Goal: Task Accomplishment & Management: Use online tool/utility

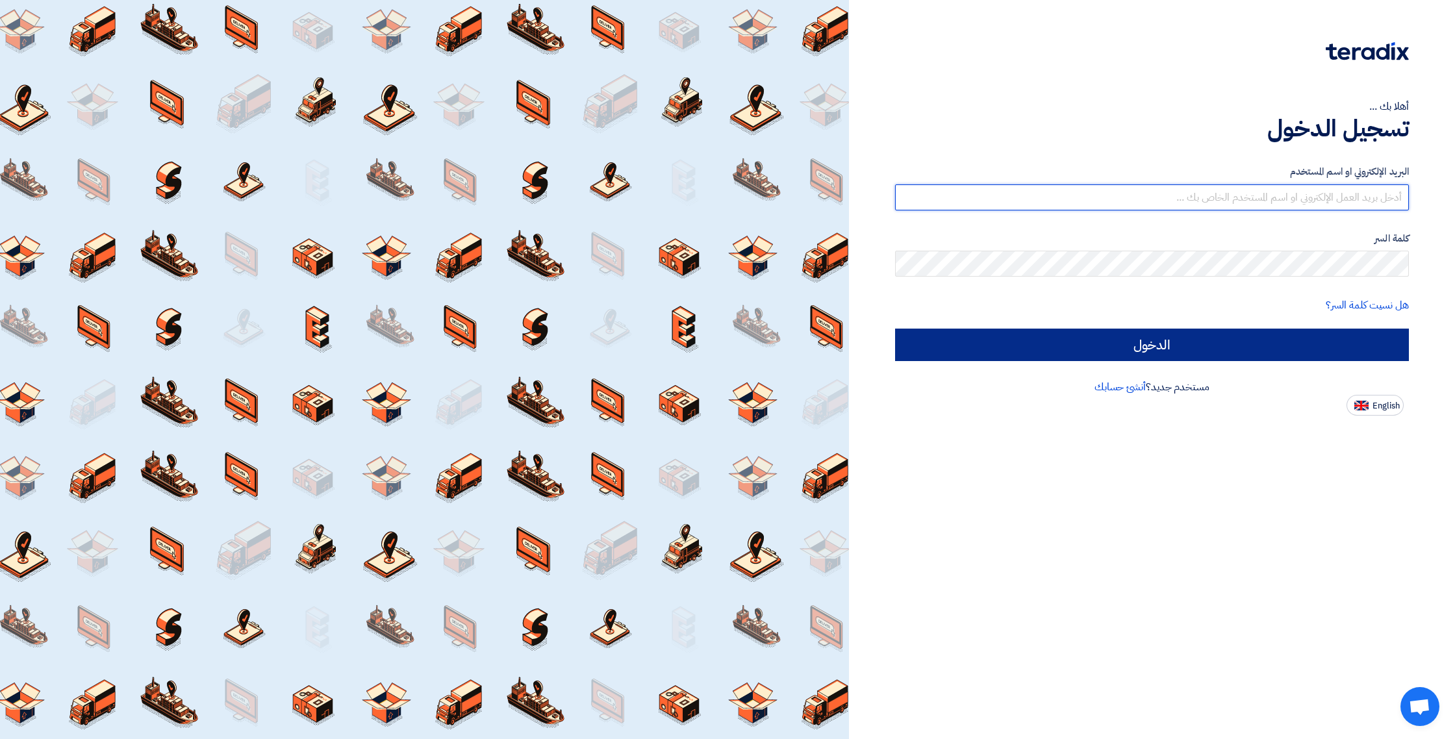
type input "ashedid@fekrahouse.com"
click at [1207, 353] on input "الدخول" at bounding box center [1152, 345] width 514 height 32
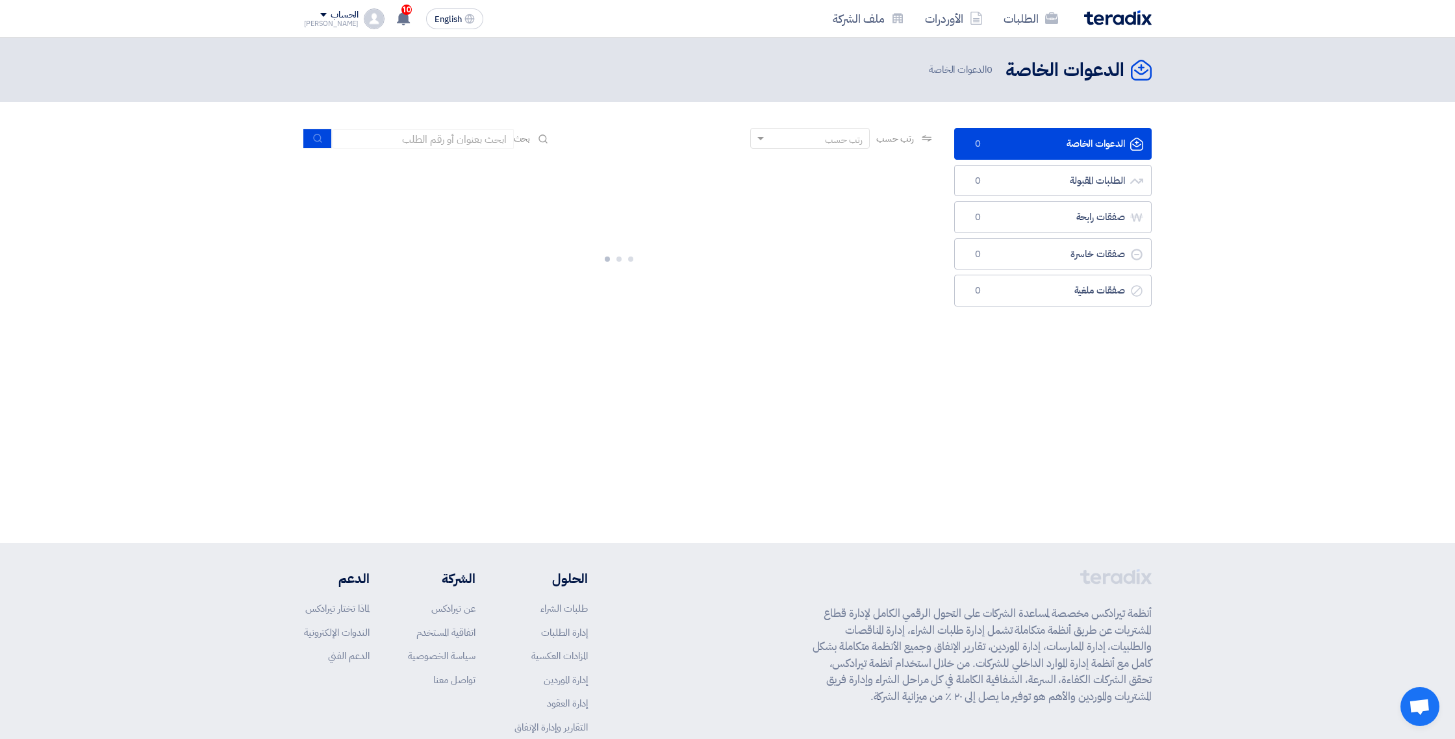
scroll to position [8, 0]
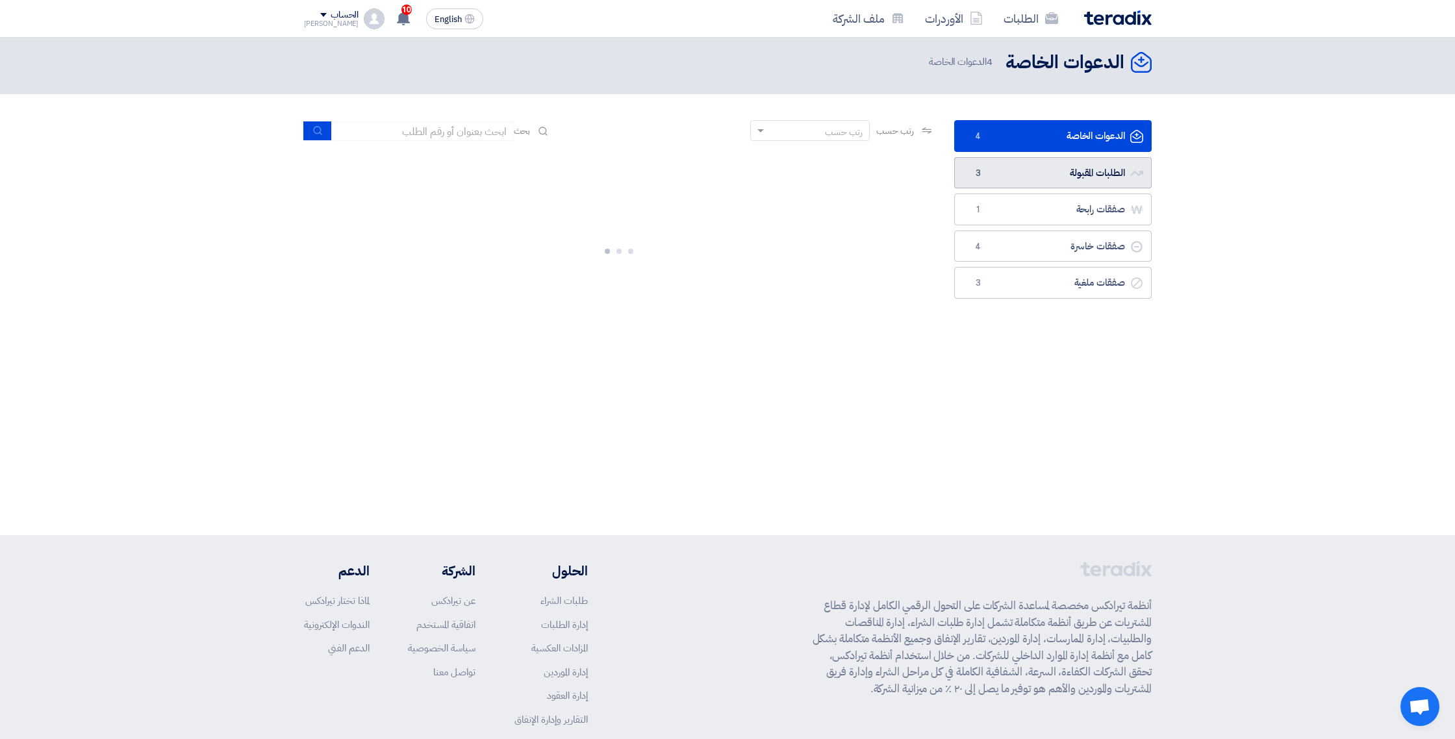
click at [1055, 179] on link "الطلبات المقبولة الطلبات المقبولة 3" at bounding box center [1053, 173] width 198 height 32
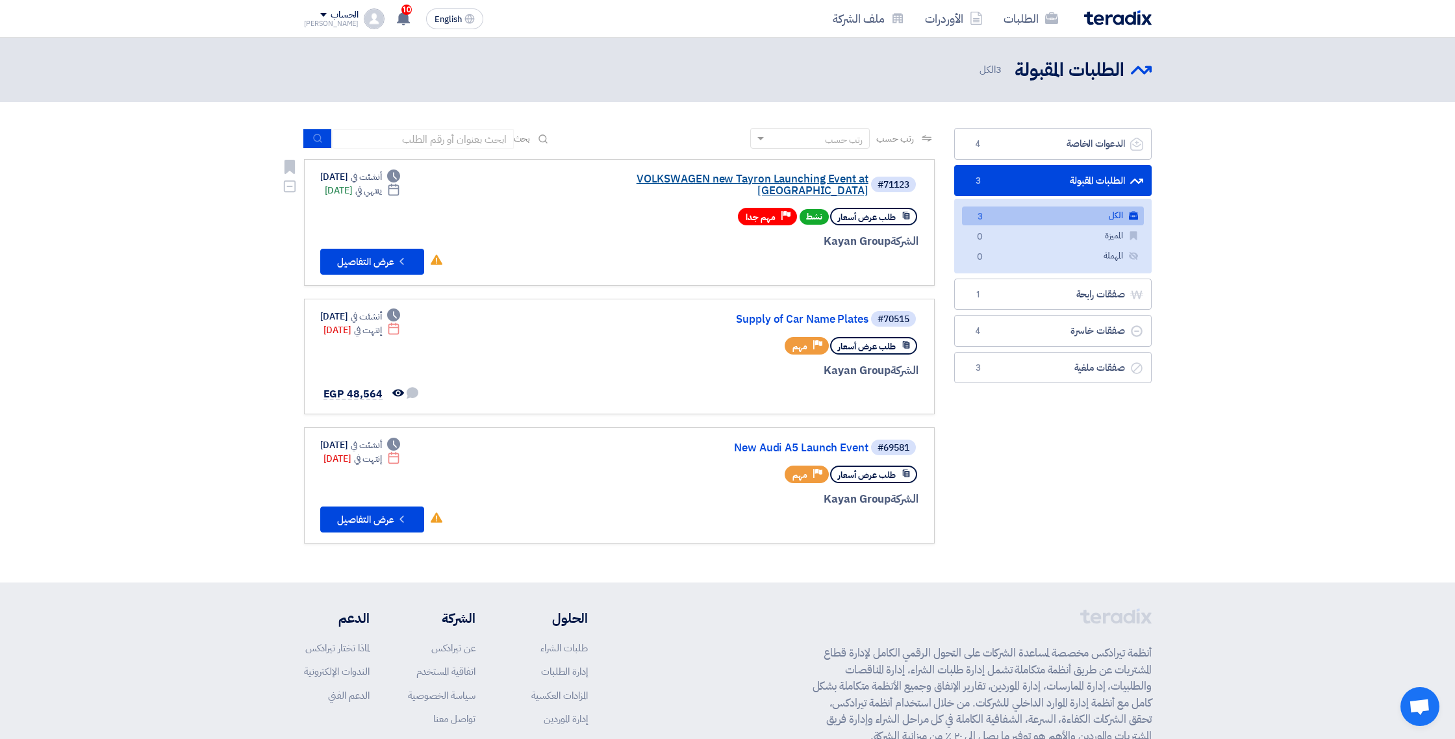
click at [811, 181] on link "VOLKSWAGEN new Tayron Launching Event at [GEOGRAPHIC_DATA]" at bounding box center [739, 184] width 260 height 23
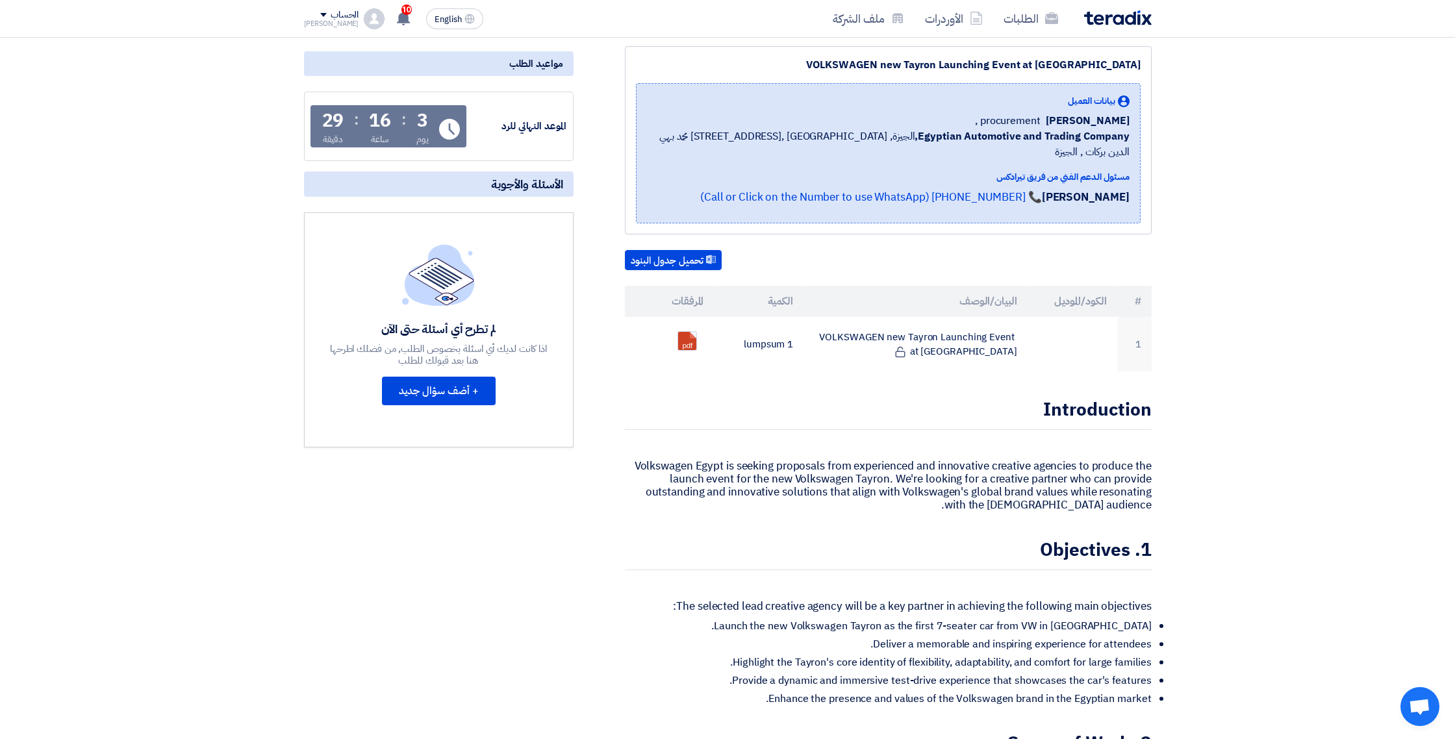
scroll to position [113, 0]
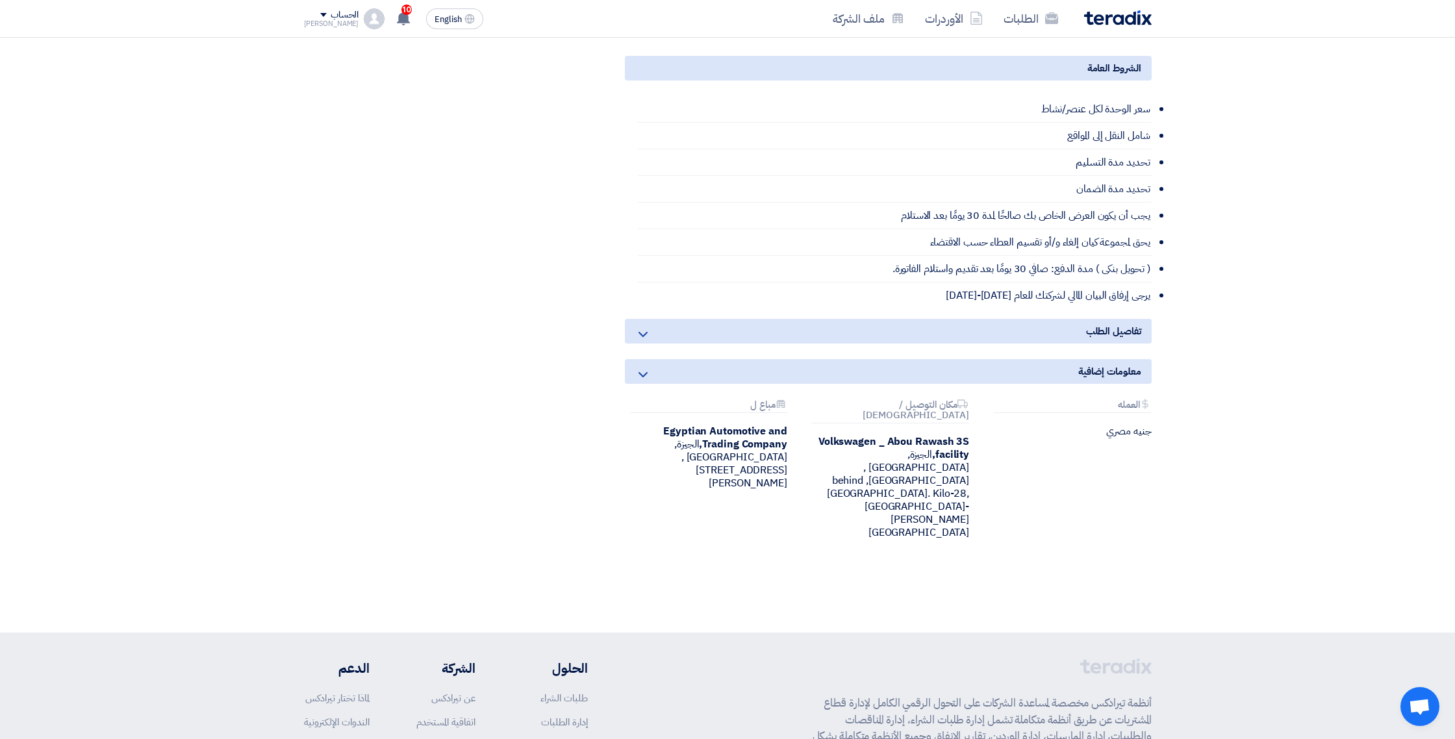
scroll to position [2218, 0]
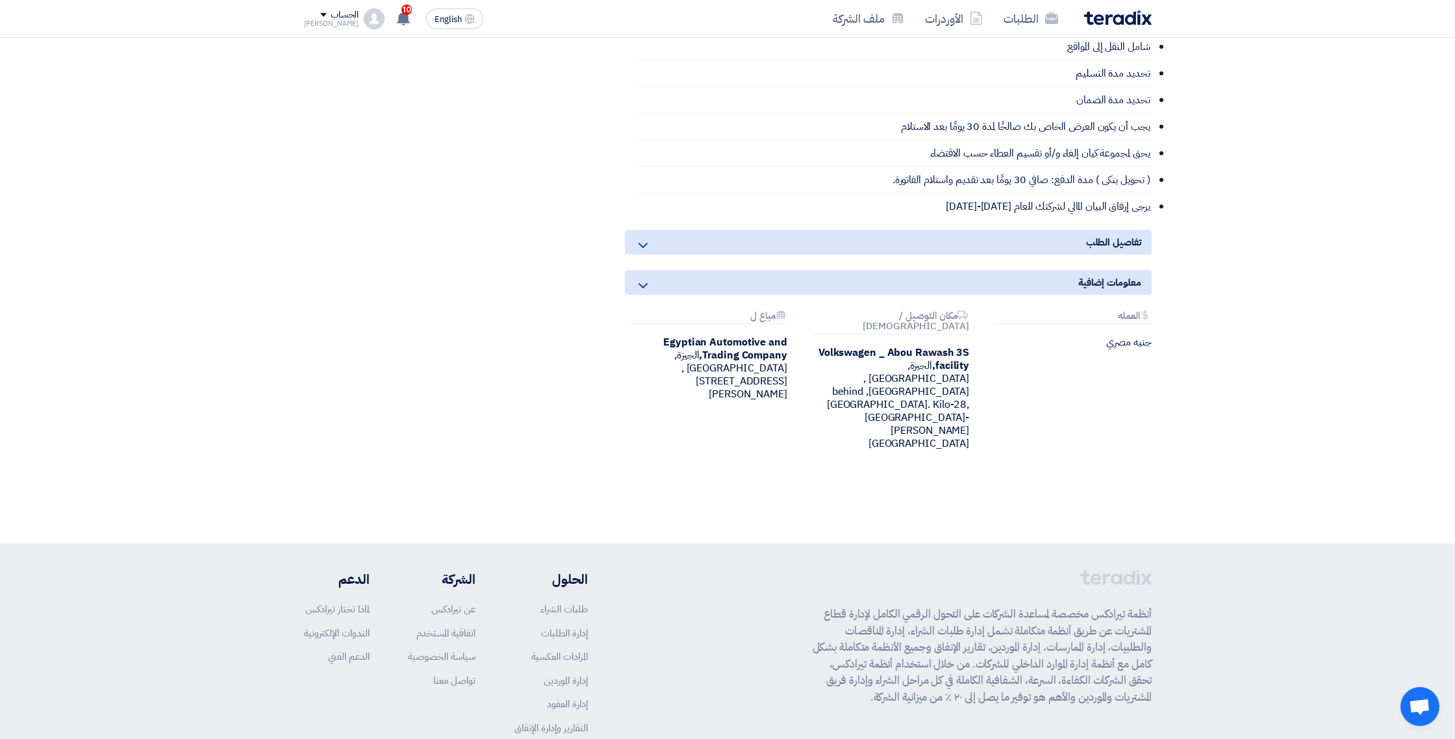
click at [650, 238] on icon at bounding box center [643, 246] width 16 height 16
click at [640, 238] on icon at bounding box center [643, 246] width 16 height 16
click at [639, 278] on icon at bounding box center [643, 286] width 16 height 16
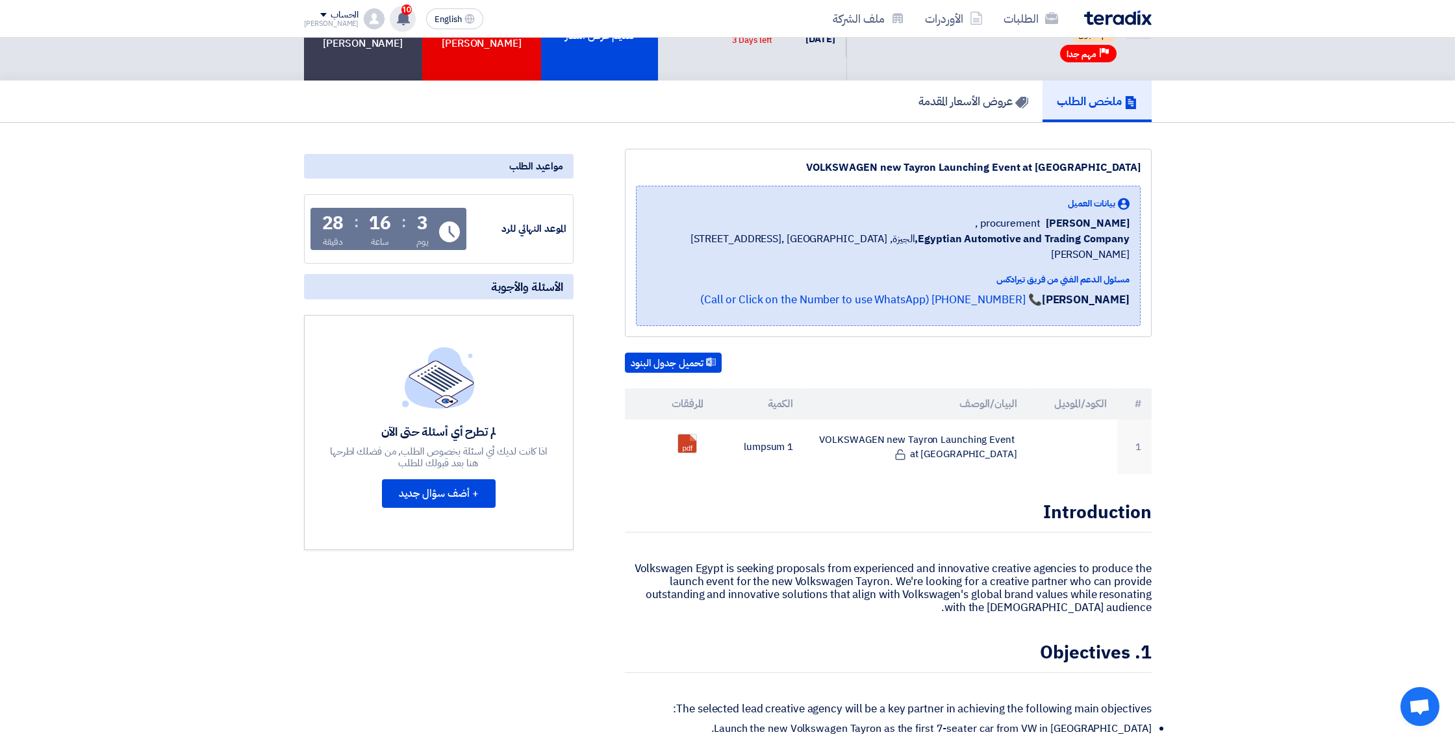
scroll to position [52, 0]
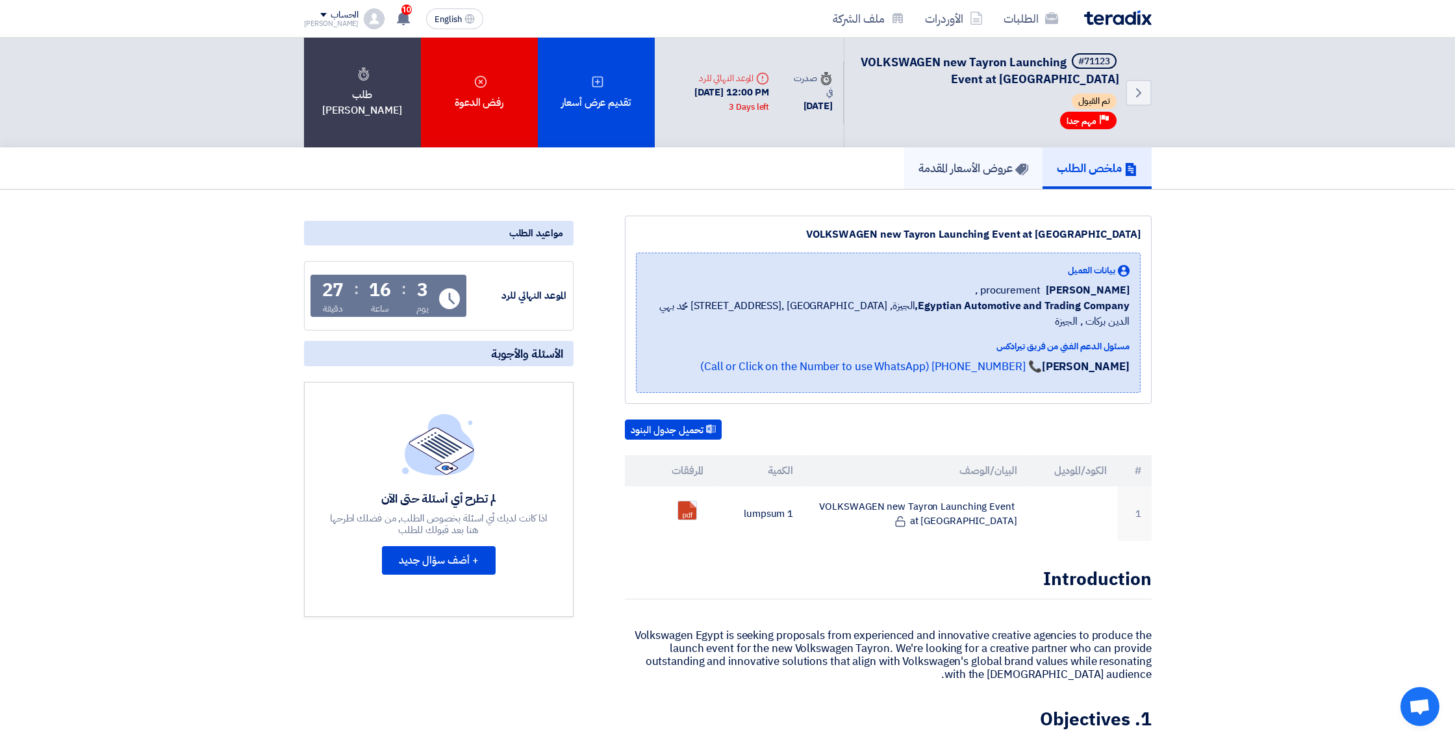
click at [953, 157] on link "عروض الأسعار المقدمة" at bounding box center [973, 168] width 138 height 42
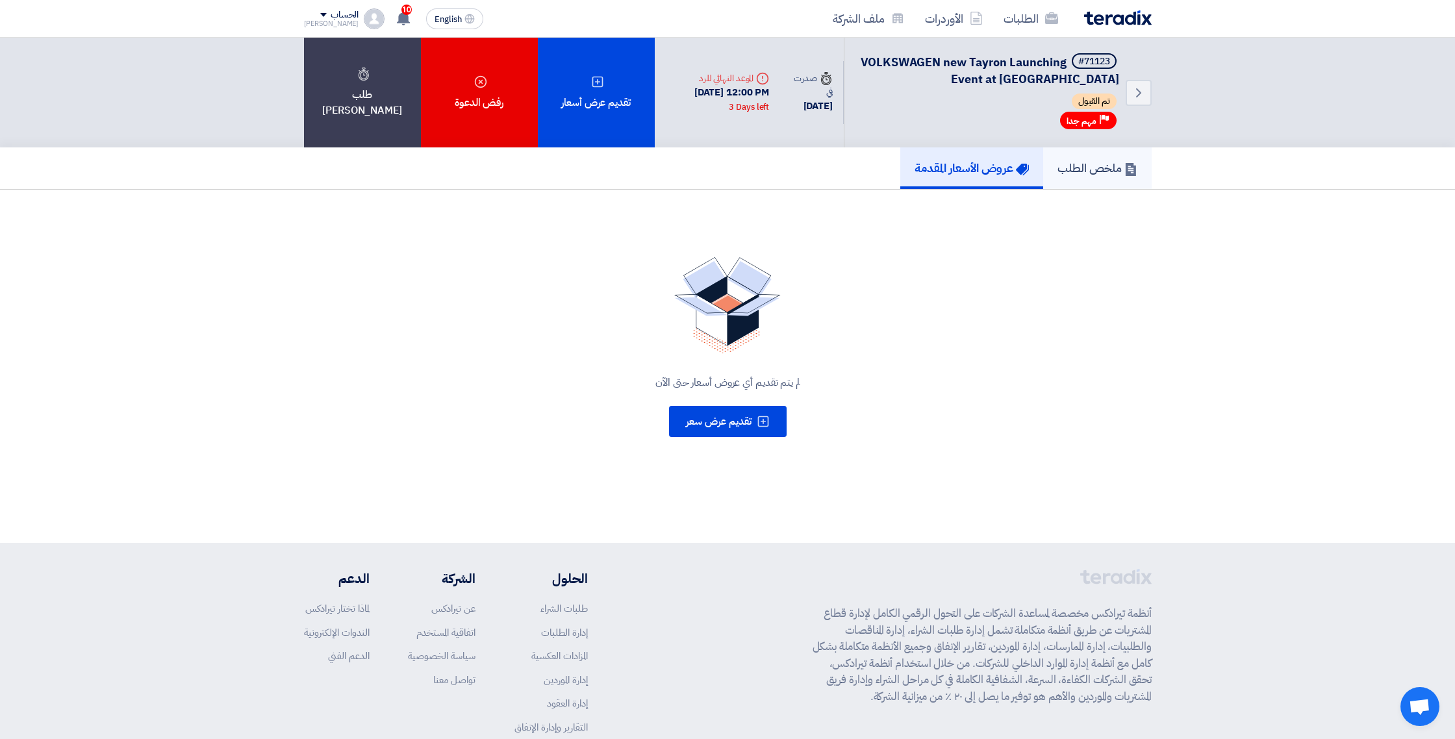
click at [1069, 164] on h5 "ملخص الطلب" at bounding box center [1098, 167] width 80 height 15
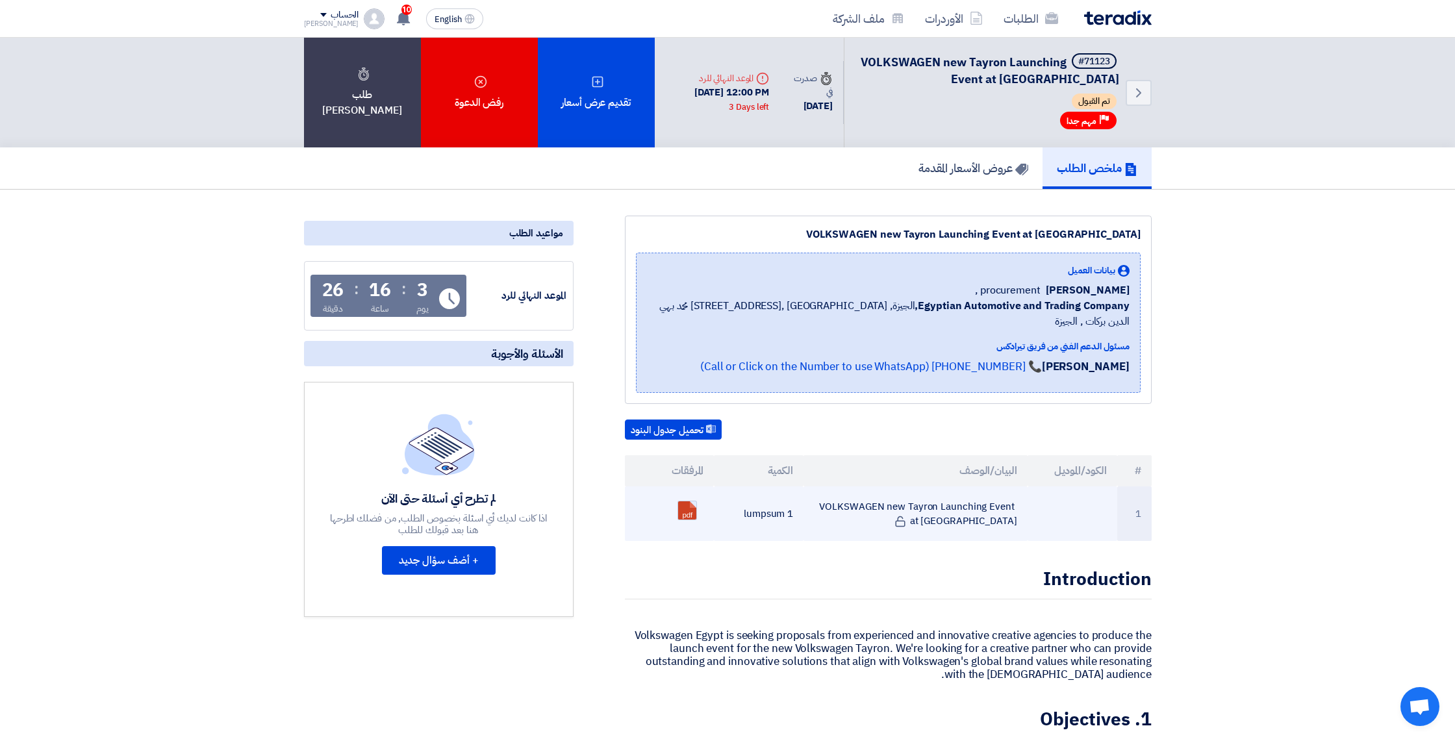
click at [687, 502] on link at bounding box center [730, 541] width 104 height 78
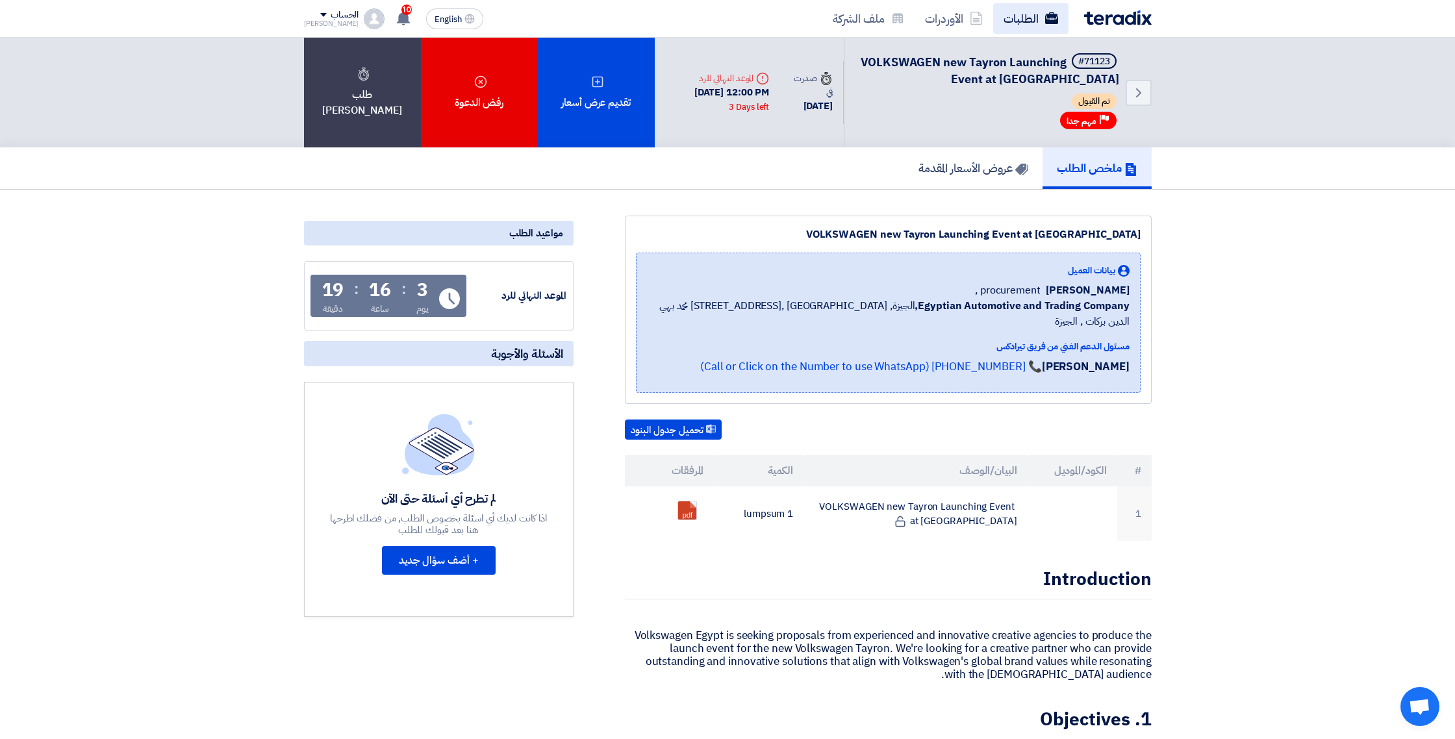
scroll to position [1, 0]
